Goal: Information Seeking & Learning: Find specific page/section

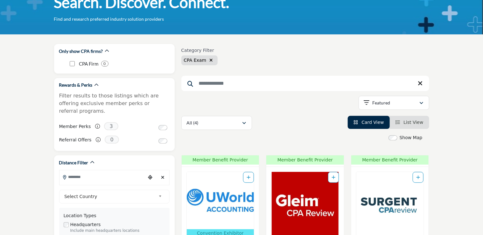
scroll to position [40, 0]
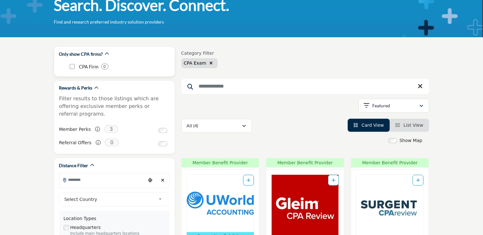
click at [75, 66] on div "CPA Firm 0" at bounding box center [120, 66] width 100 height 11
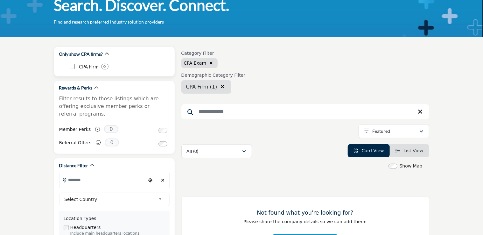
click at [69, 67] on div "CPA Firm 0" at bounding box center [118, 66] width 101 height 11
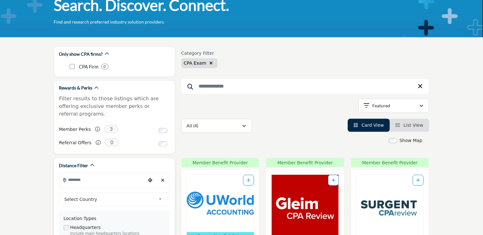
click at [122, 173] on input "Search Location" at bounding box center [102, 179] width 86 height 12
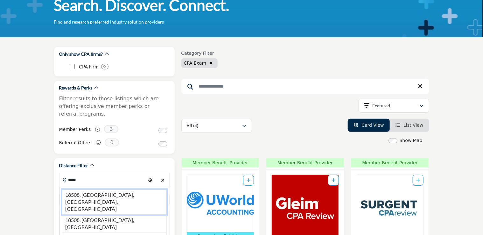
click at [107, 189] on li "18508, Scranton, PA, USA" at bounding box center [114, 201] width 105 height 25
type input "**********"
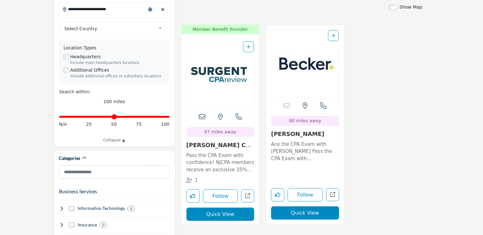
scroll to position [197, 0]
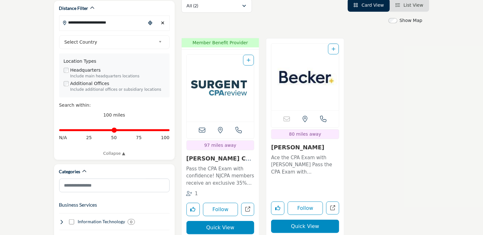
click at [214, 165] on p "Pass the CPA Exam with confidence! NJCPA members receive an exclusive 35% disco…" at bounding box center [220, 176] width 68 height 22
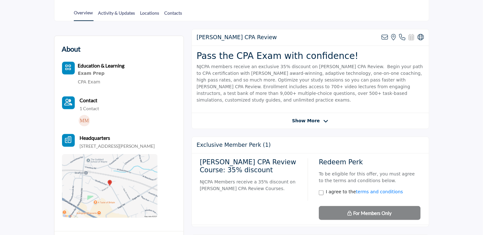
scroll to position [91, 0]
